Goal: Information Seeking & Learning: Learn about a topic

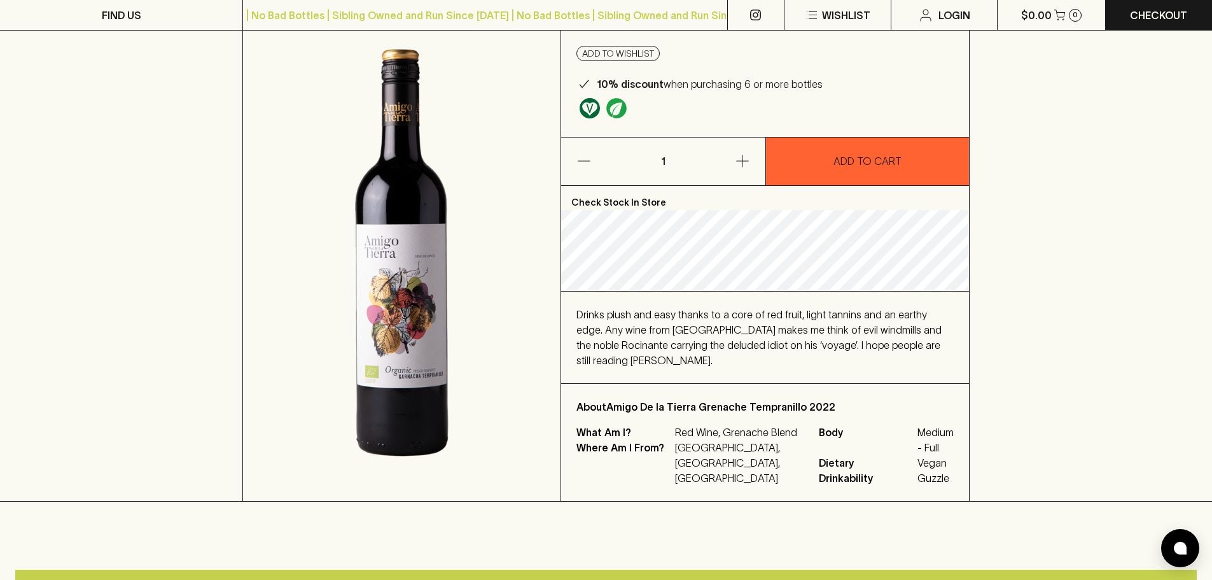
scroll to position [127, 0]
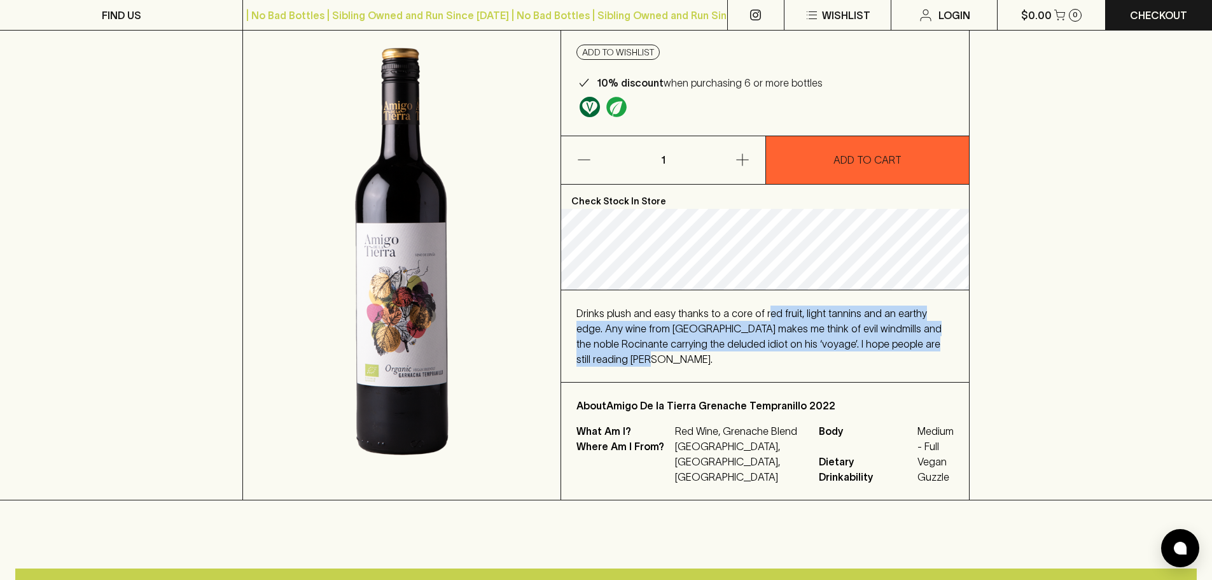
drag, startPoint x: 762, startPoint y: 323, endPoint x: 991, endPoint y: 355, distance: 231.4
click at [991, 355] on div "HOME SHOP Amigo De la Tierra Grenache Tempranillo 2022 $22.00 Add to wishlist 1…" at bounding box center [606, 231] width 1212 height 540
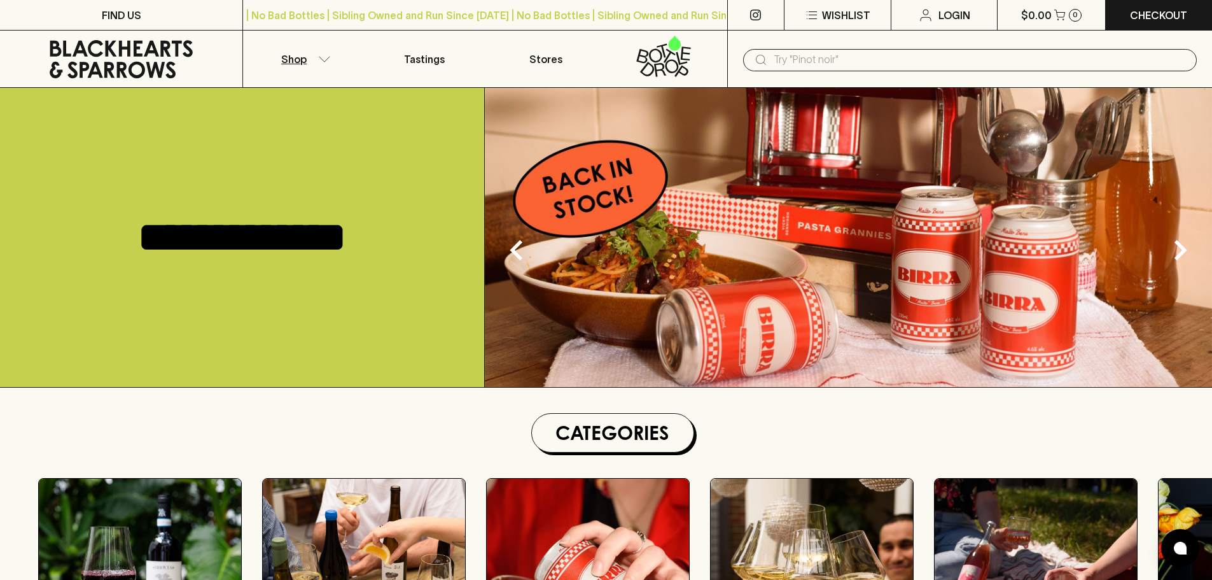
click at [309, 53] on button "Shop" at bounding box center [303, 59] width 121 height 57
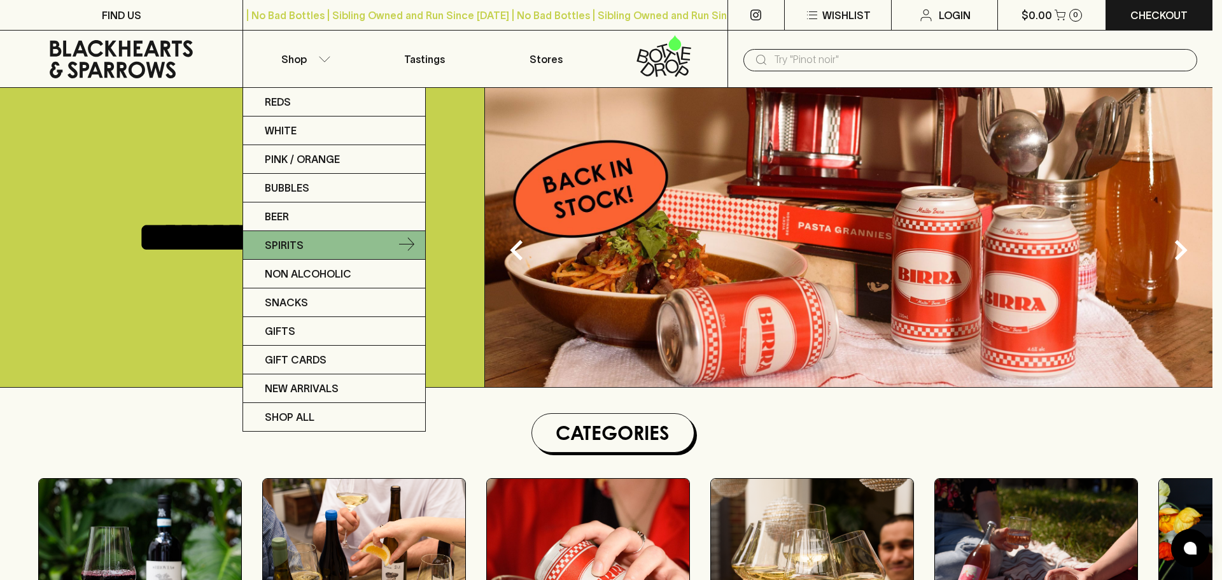
click at [258, 252] on link "Spirits" at bounding box center [334, 245] width 182 height 29
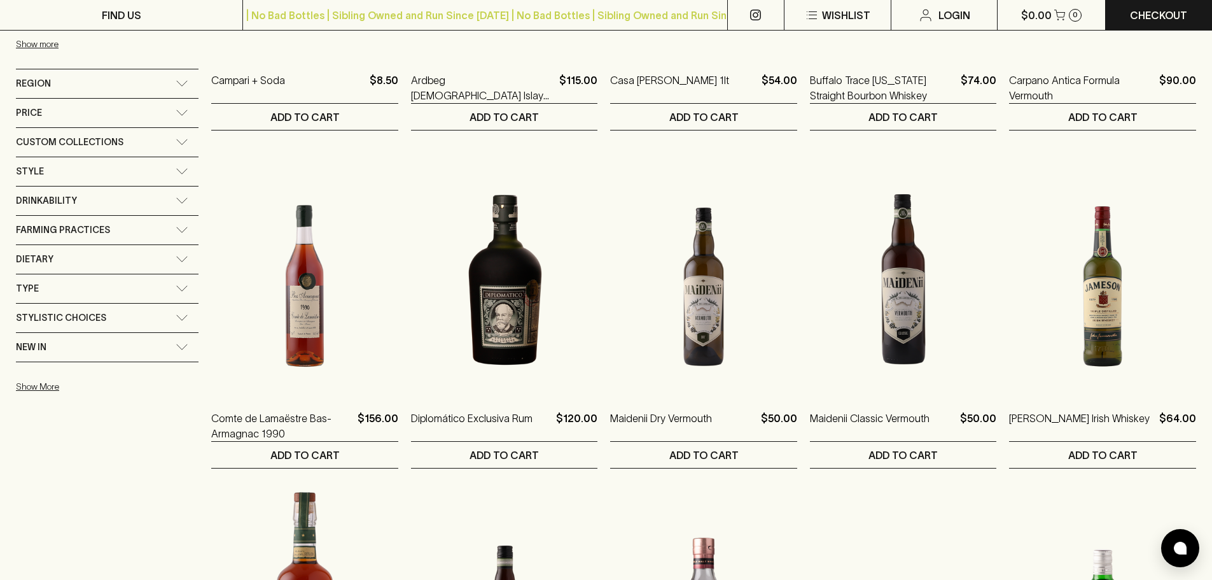
scroll to position [955, 0]
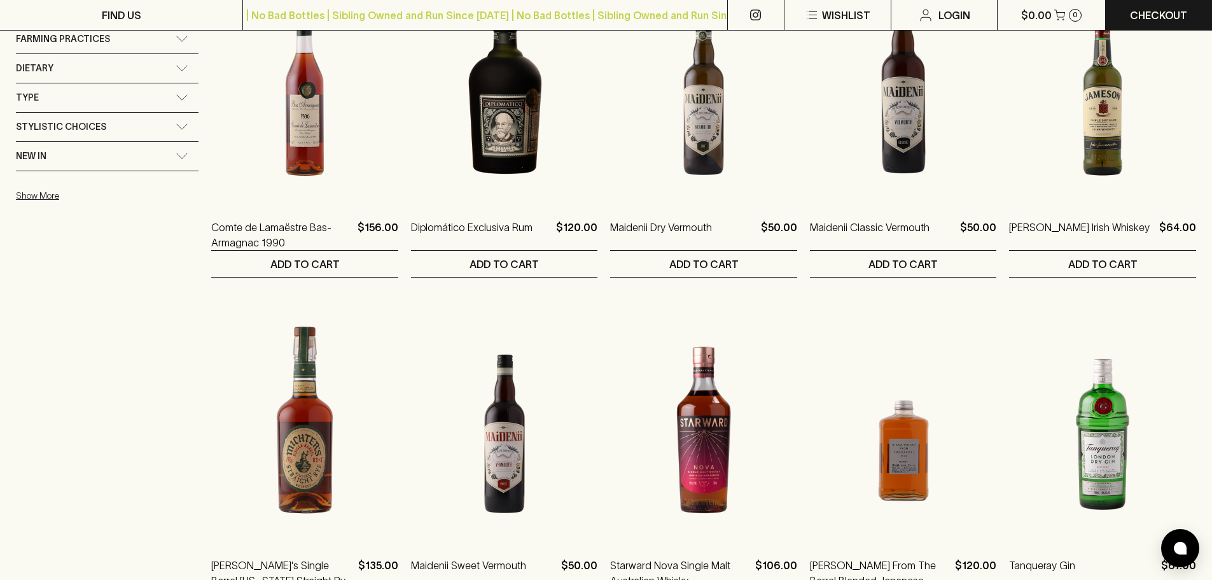
click at [53, 132] on span "Stylistic Choices" at bounding box center [61, 127] width 90 height 16
click at [57, 130] on span "Stylistic Choices" at bounding box center [61, 131] width 90 height 16
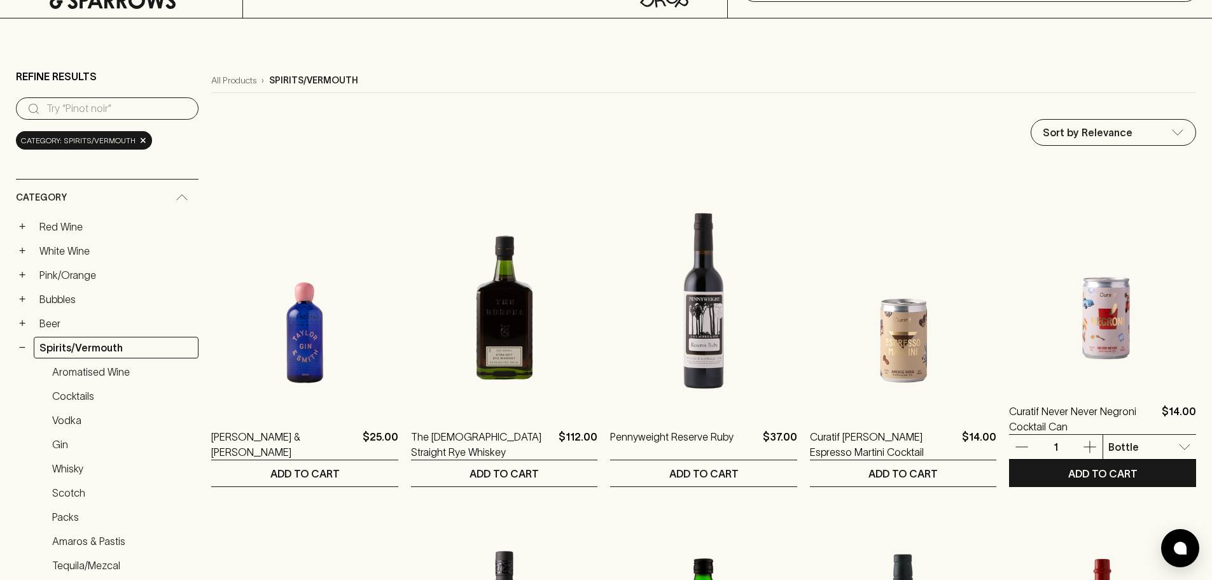
scroll to position [0, 0]
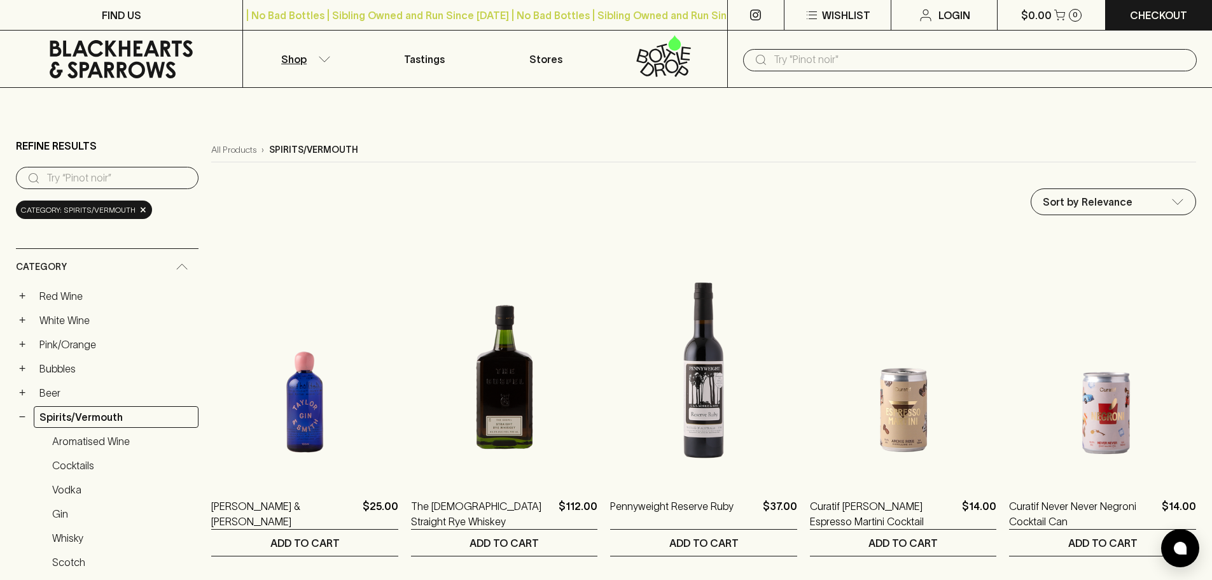
click at [785, 67] on input "text" at bounding box center [980, 60] width 413 height 20
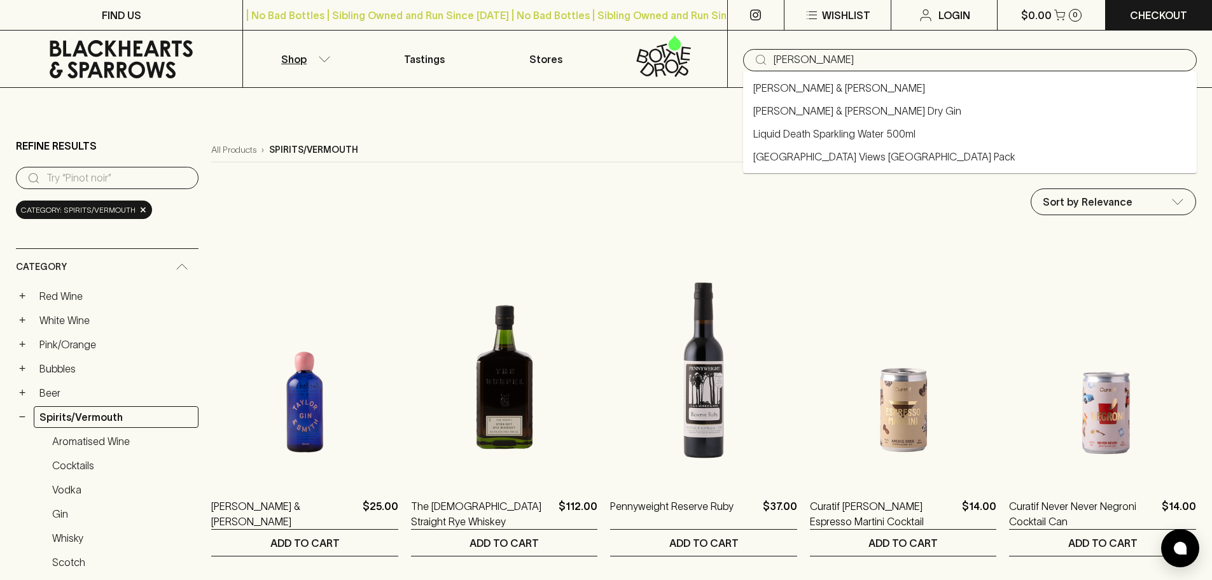
click at [809, 109] on link "[PERSON_NAME] & [PERSON_NAME] Dry Gin" at bounding box center [857, 110] width 208 height 15
type input "[PERSON_NAME] & [PERSON_NAME] Dry Gin"
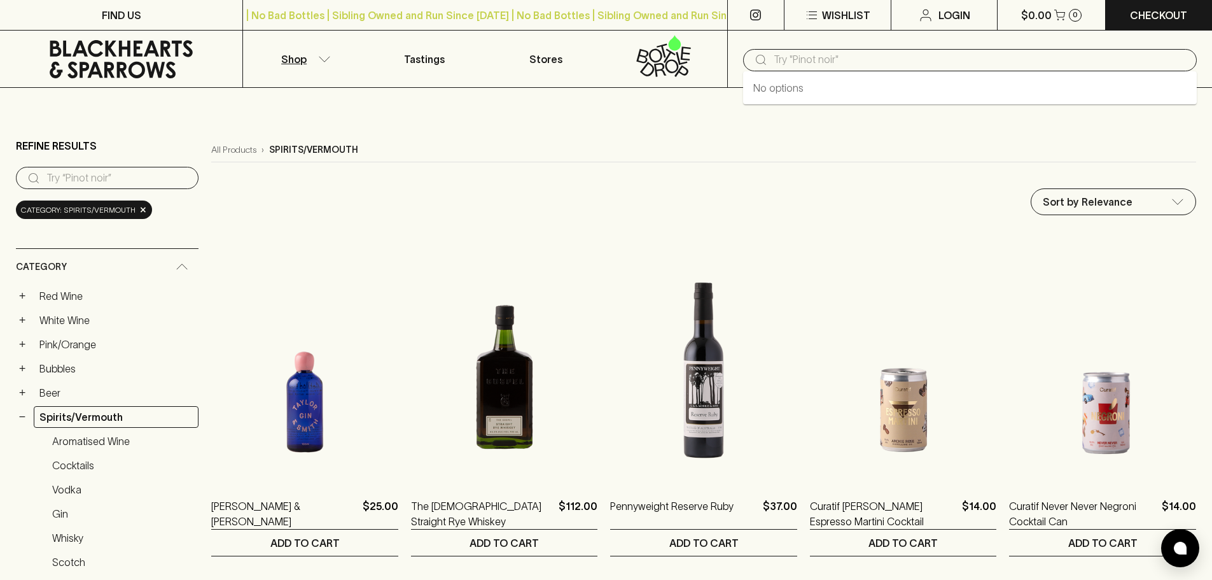
click at [793, 53] on input "text" at bounding box center [980, 60] width 413 height 20
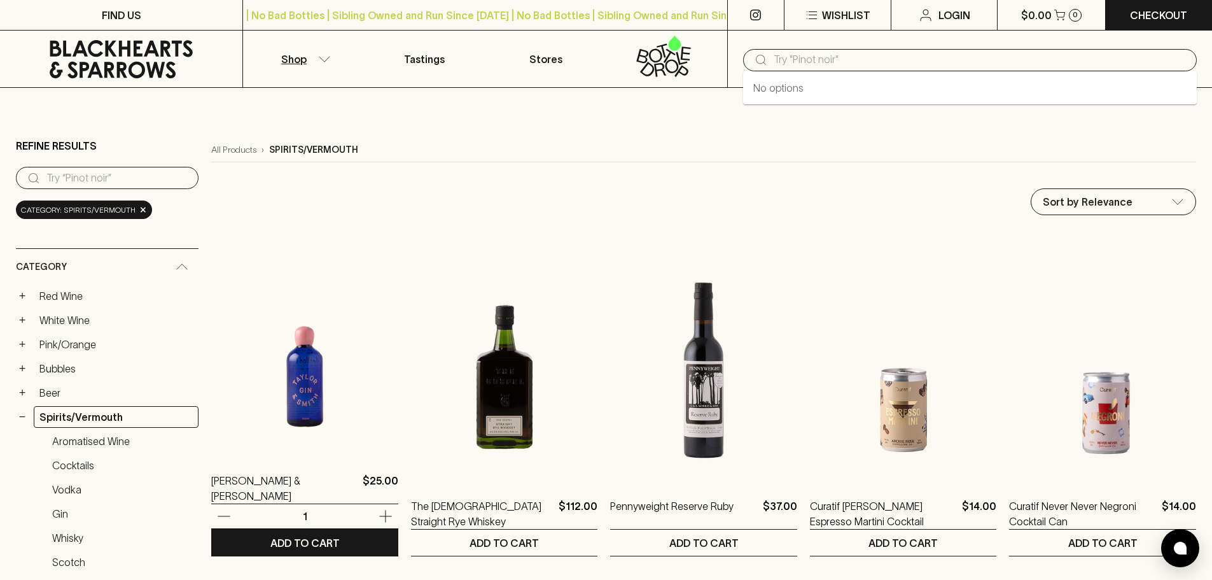
click at [276, 391] on img at bounding box center [304, 342] width 187 height 223
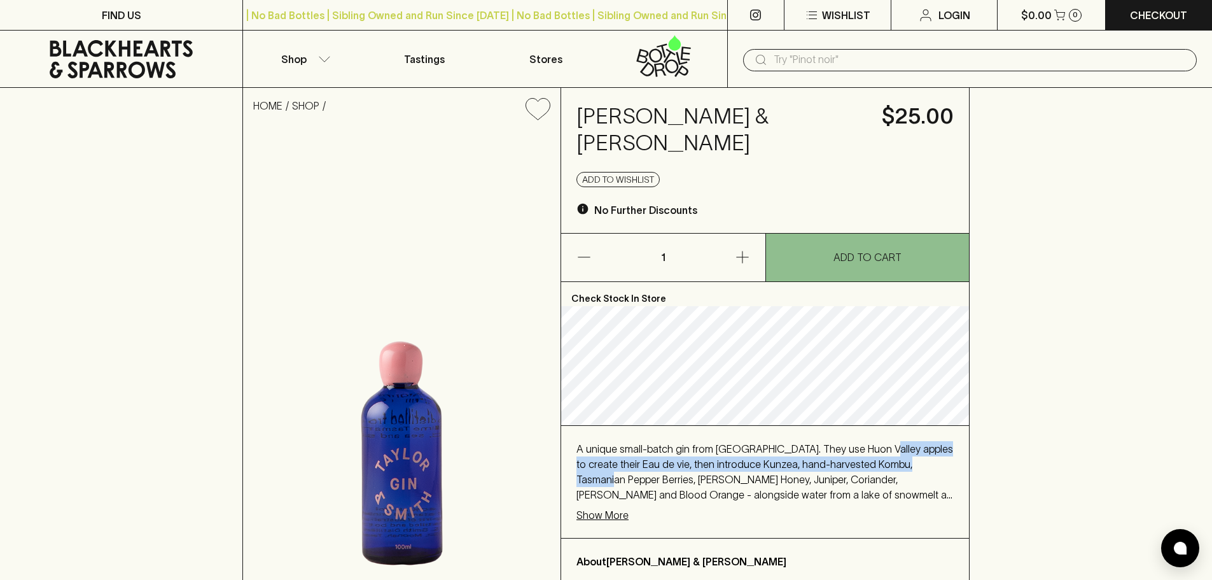
drag, startPoint x: 871, startPoint y: 389, endPoint x: 931, endPoint y: 410, distance: 63.8
click at [932, 443] on span "A unique small-batch gin from [GEOGRAPHIC_DATA]. They use Huon Valley apples to…" at bounding box center [765, 494] width 377 height 103
click at [918, 443] on span "A unique small-batch gin from [GEOGRAPHIC_DATA]. They use Huon Valley apples to…" at bounding box center [765, 494] width 377 height 103
click at [683, 443] on span "A unique small-batch gin from [GEOGRAPHIC_DATA]. They use Huon Valley apples to…" at bounding box center [765, 494] width 377 height 103
drag, startPoint x: 692, startPoint y: 442, endPoint x: 720, endPoint y: 437, distance: 28.4
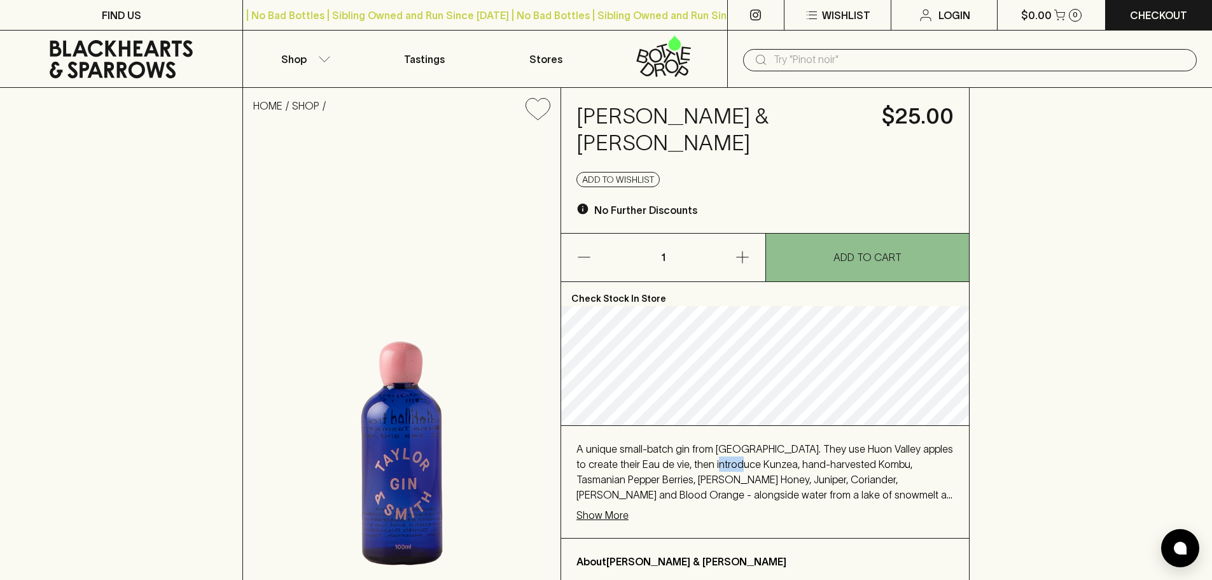
click at [720, 443] on span "A unique small-batch gin from [GEOGRAPHIC_DATA]. They use Huon Valley apples to…" at bounding box center [765, 494] width 377 height 103
click at [716, 443] on span "A unique small-batch gin from [GEOGRAPHIC_DATA]. They use Huon Valley apples to…" at bounding box center [765, 494] width 377 height 103
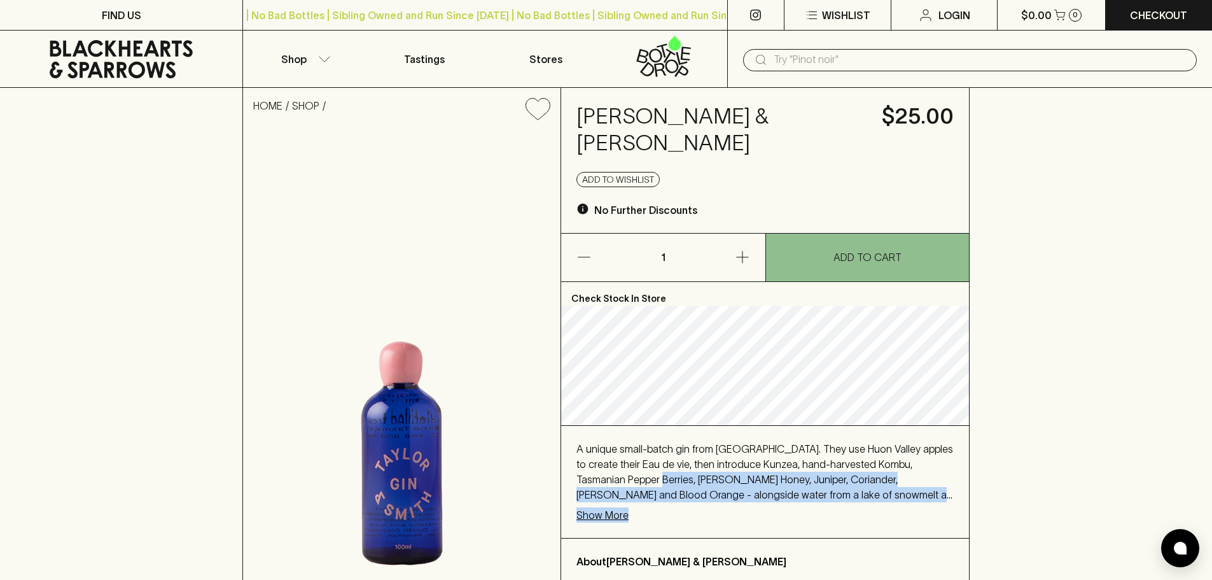
drag, startPoint x: 613, startPoint y: 454, endPoint x: 813, endPoint y: 477, distance: 200.5
click at [813, 477] on div "A unique small-batch gin from [GEOGRAPHIC_DATA]. They use Huon Valley apples to…" at bounding box center [765, 482] width 408 height 112
click at [889, 454] on span "A unique small-batch gin from [GEOGRAPHIC_DATA]. They use Huon Valley apples to…" at bounding box center [765, 494] width 377 height 103
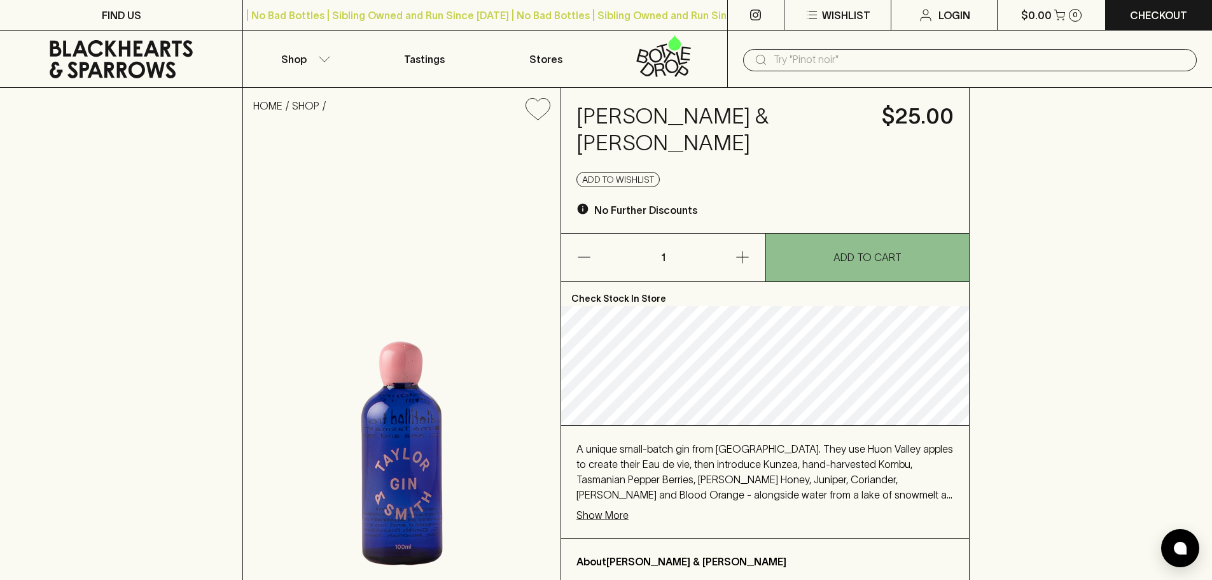
click at [599, 507] on p "Show More" at bounding box center [603, 514] width 52 height 15
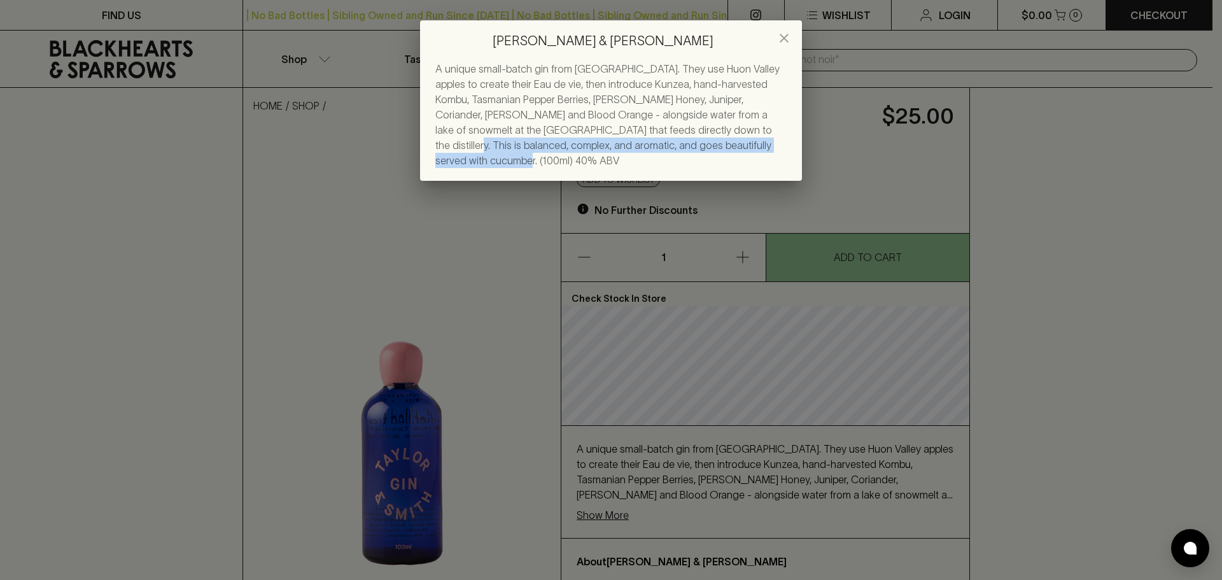
drag, startPoint x: 665, startPoint y: 134, endPoint x: 686, endPoint y: 154, distance: 28.8
click at [686, 154] on div "A unique small-batch gin from [GEOGRAPHIC_DATA]. They use Huon Valley apples to…" at bounding box center [611, 121] width 382 height 120
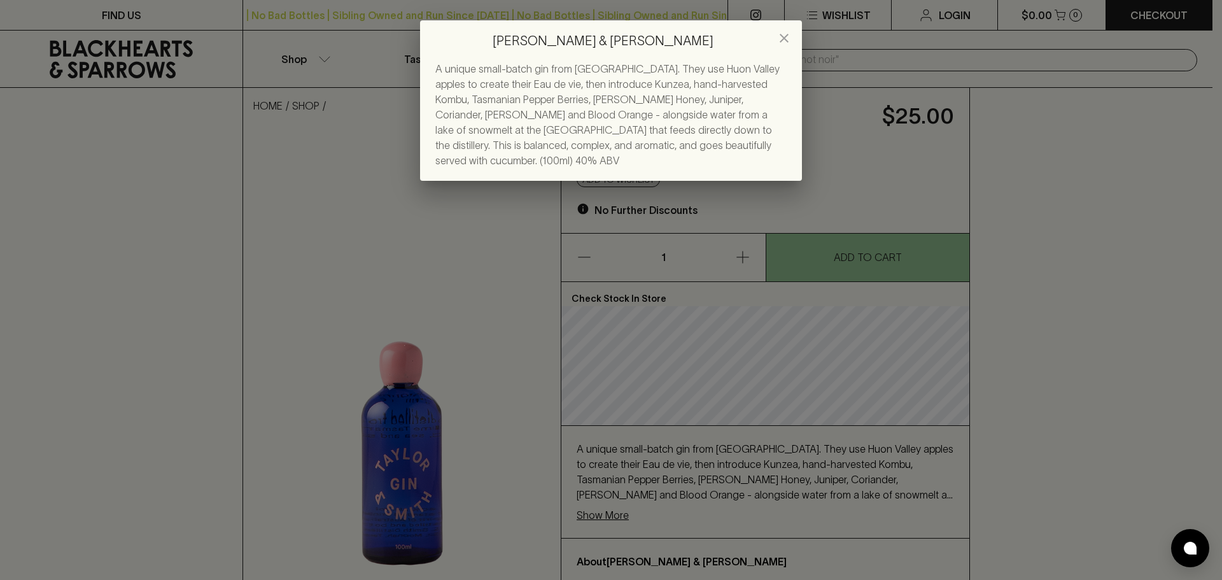
click at [925, 461] on div "[PERSON_NAME] & [PERSON_NAME] A unique small-batch gin from [GEOGRAPHIC_DATA]. …" at bounding box center [611, 290] width 1222 height 580
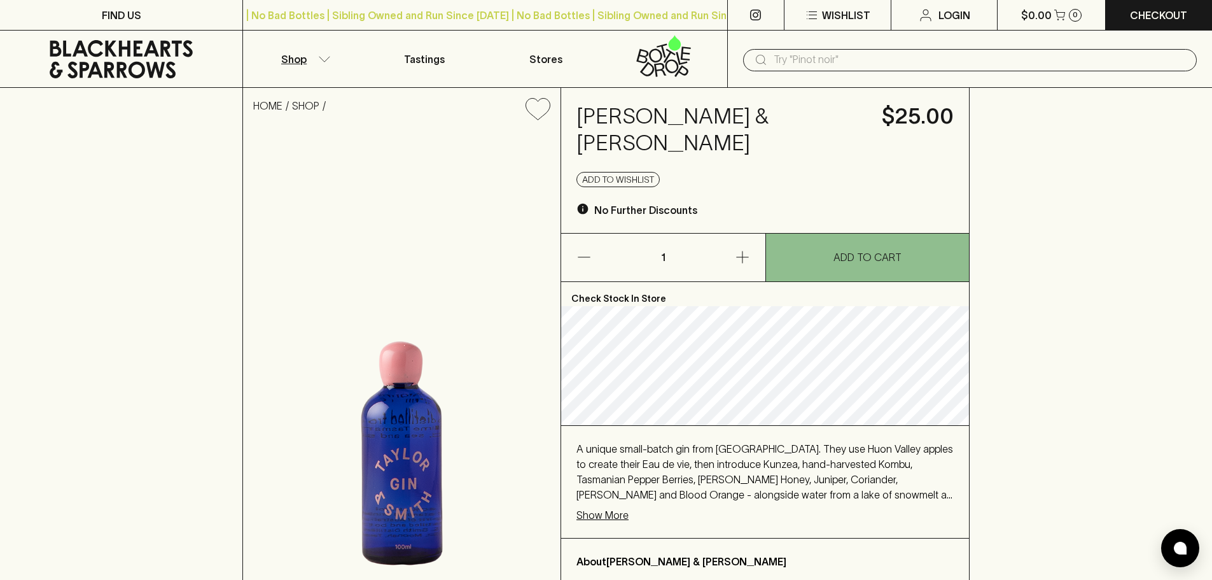
click at [301, 67] on button "Shop" at bounding box center [303, 59] width 121 height 57
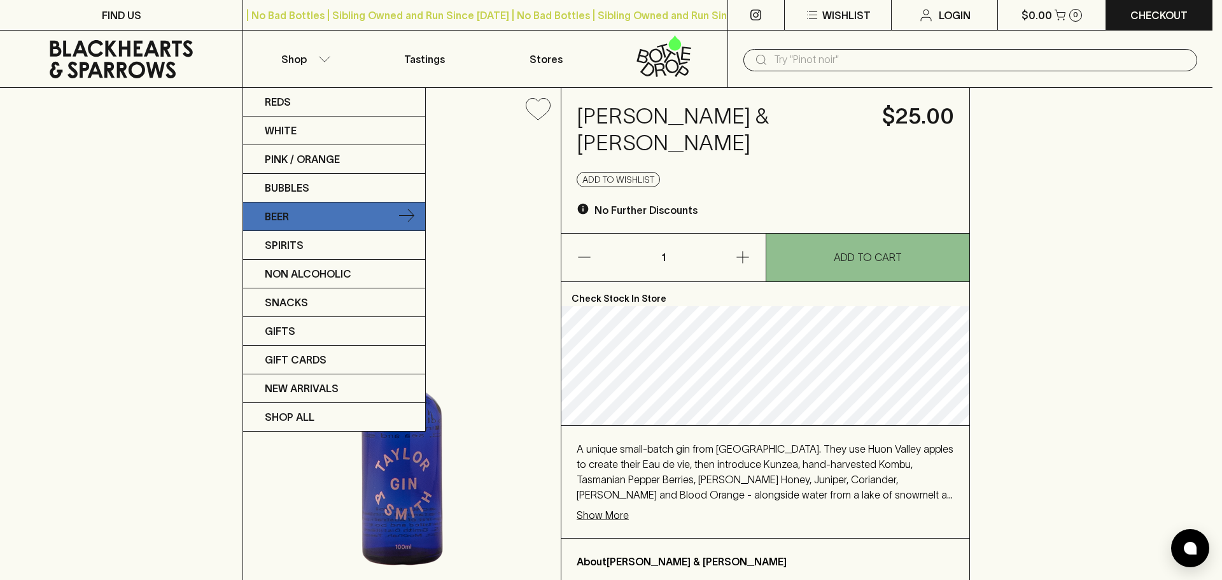
click at [308, 213] on link "Beer" at bounding box center [334, 216] width 182 height 29
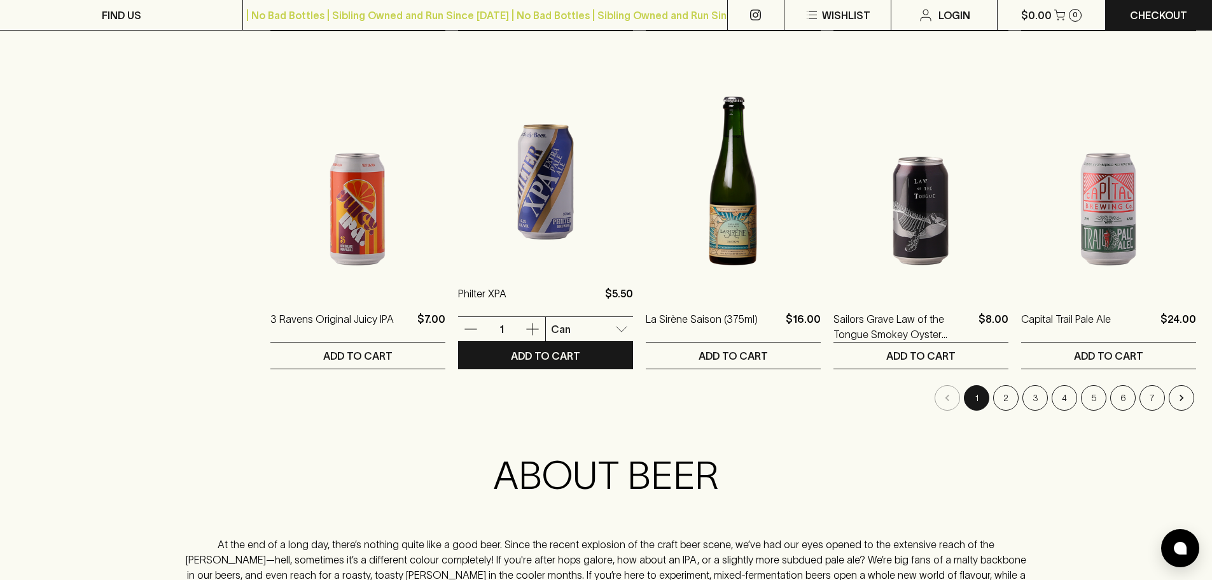
scroll to position [1209, 0]
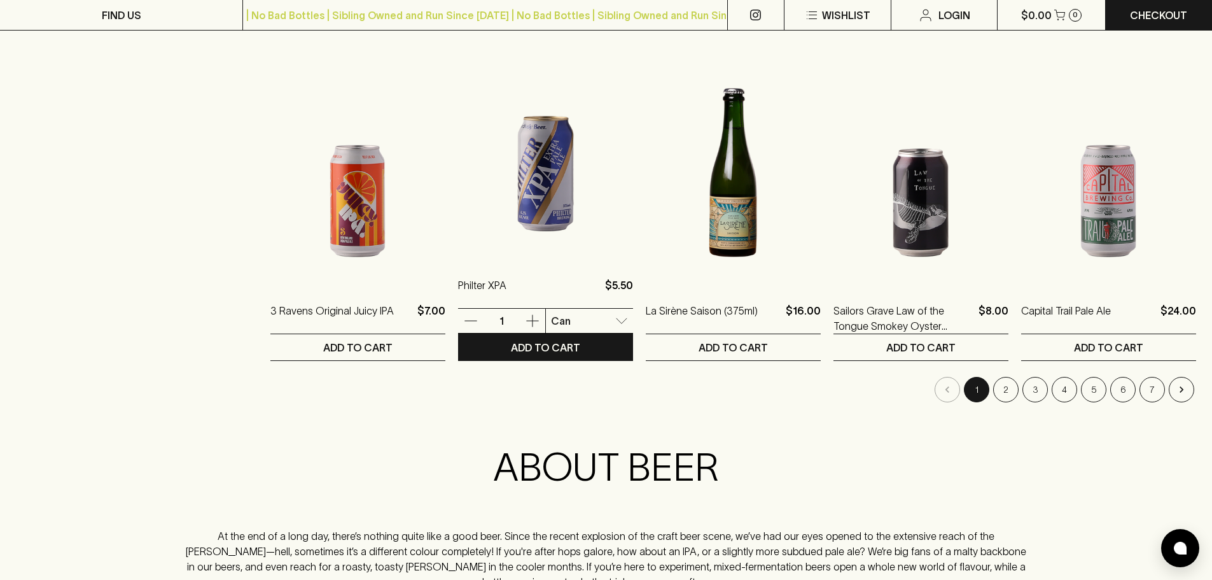
click at [491, 214] on img at bounding box center [545, 147] width 175 height 223
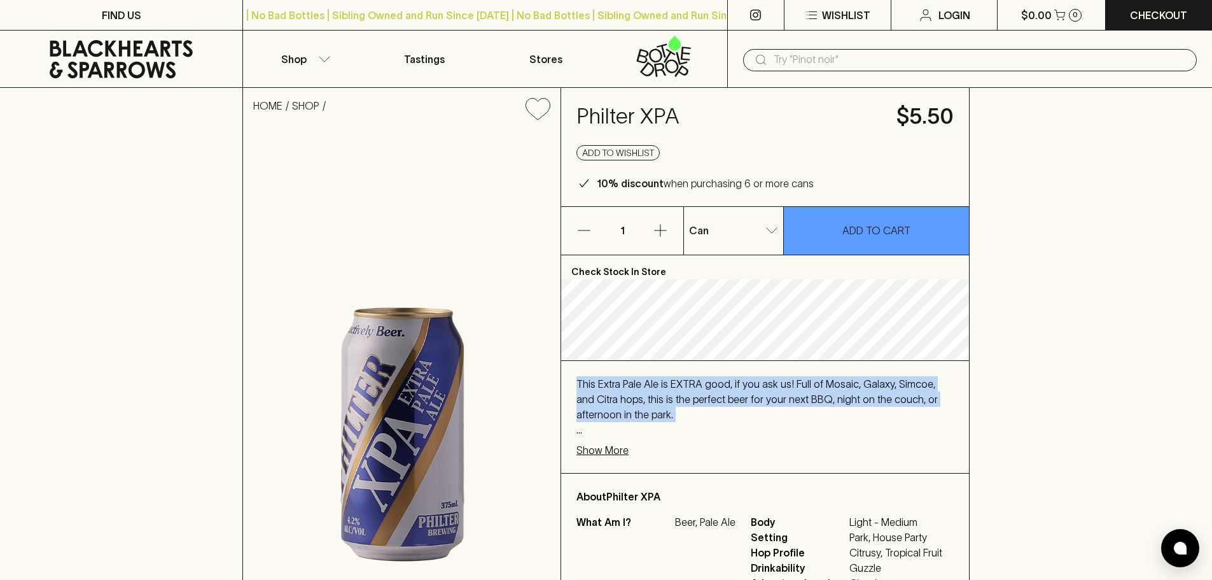
drag, startPoint x: 665, startPoint y: 412, endPoint x: 669, endPoint y: 429, distance: 17.1
click at [669, 429] on p "This Extra Pale Ale is EXTRA good, if you ask us! Full of Mosaic, Galaxy, Simco…" at bounding box center [765, 406] width 377 height 61
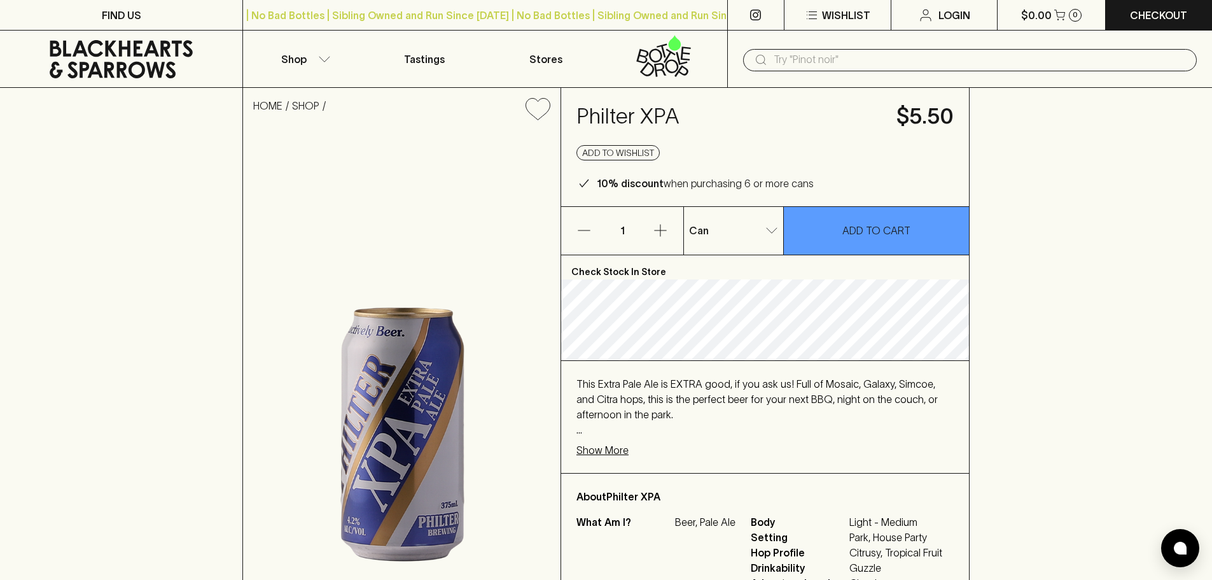
click at [676, 402] on div "This Extra Pale Ale is EXTRA good, if you ask us! Full of Mosaic, Galaxy, Simco…" at bounding box center [765, 417] width 408 height 112
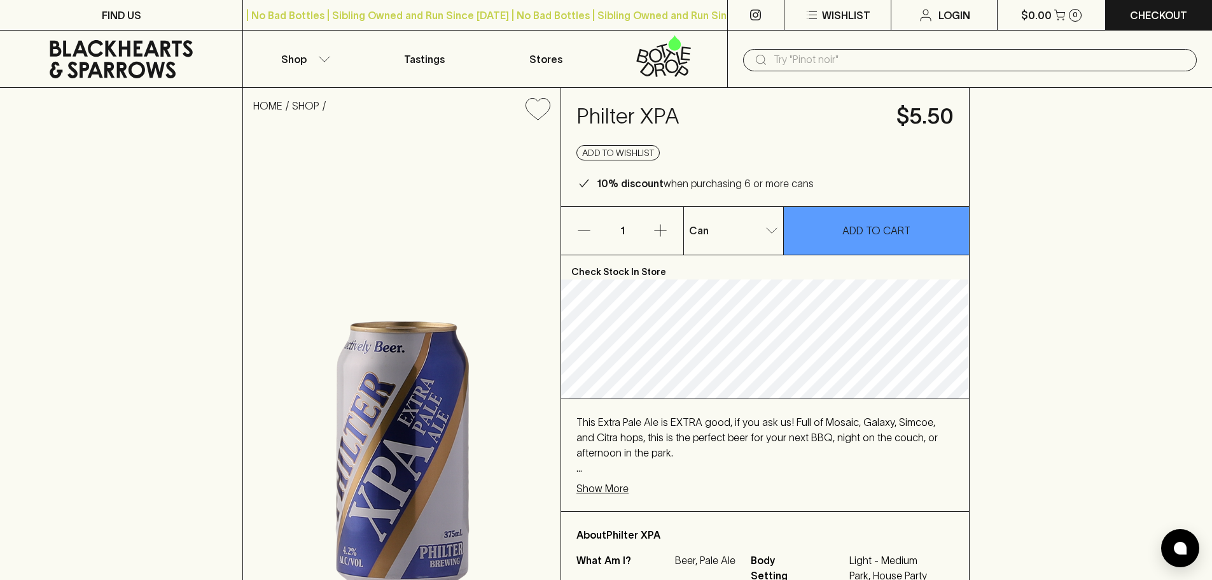
click at [890, 69] on input "text" at bounding box center [980, 60] width 413 height 20
click at [307, 64] on button "Shop" at bounding box center [303, 59] width 121 height 57
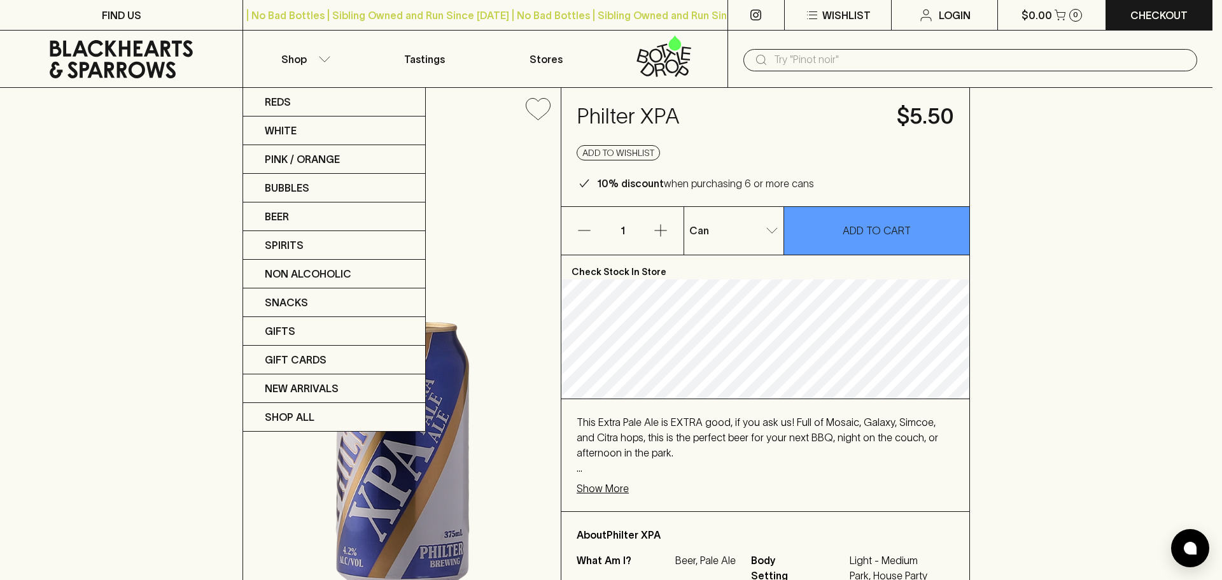
click at [417, 59] on div at bounding box center [611, 290] width 1222 height 580
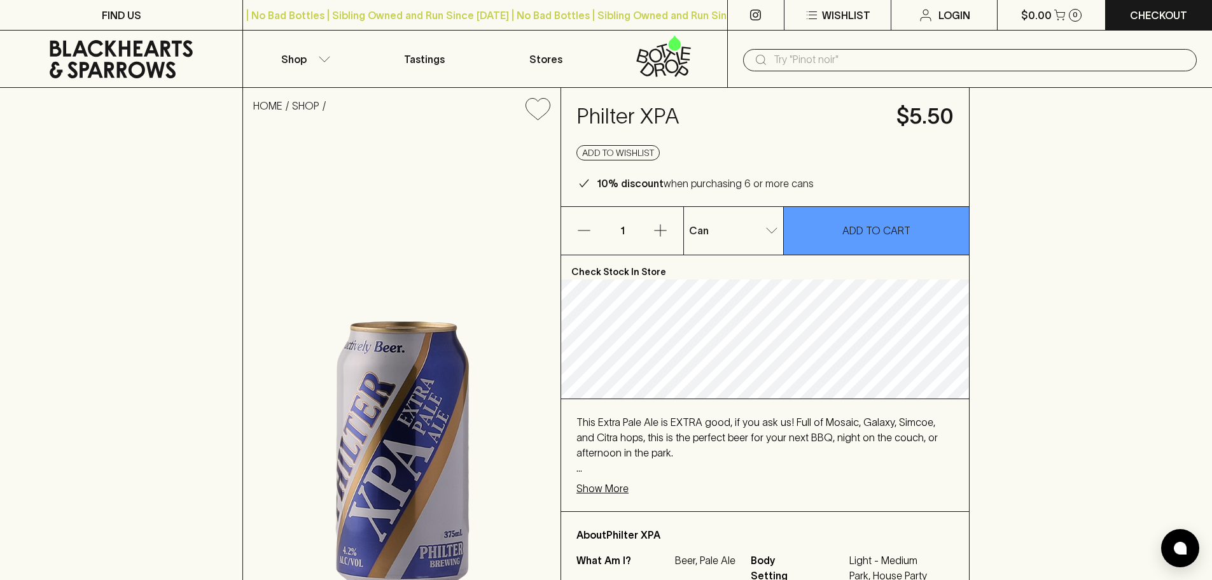
click at [425, 58] on p "Tastings" at bounding box center [424, 59] width 41 height 15
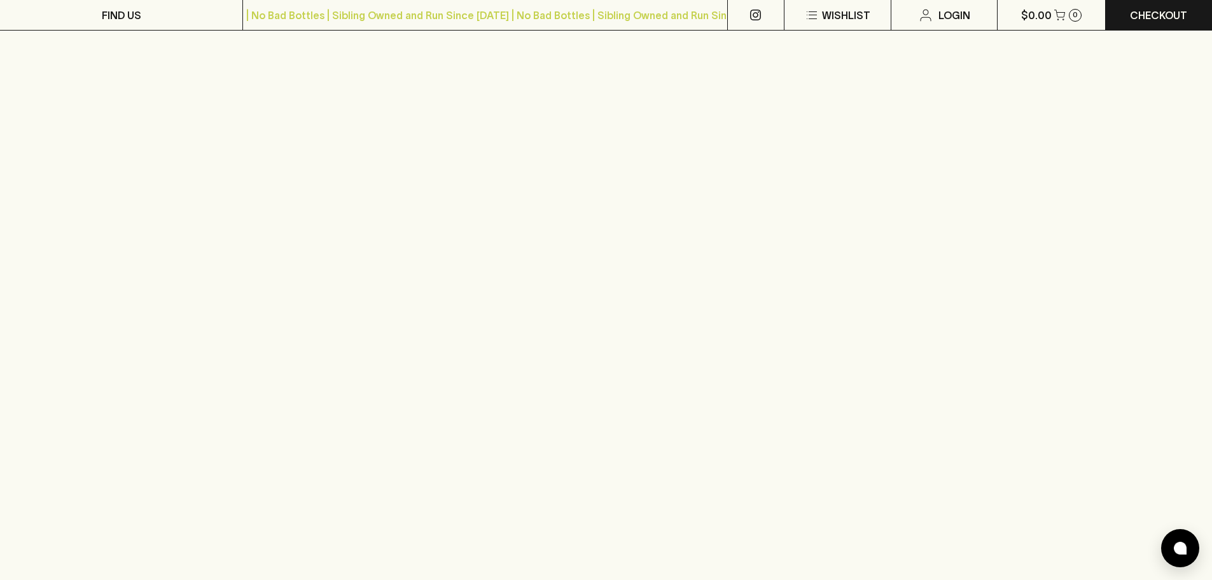
scroll to position [509, 0]
